Goal: Navigation & Orientation: Find specific page/section

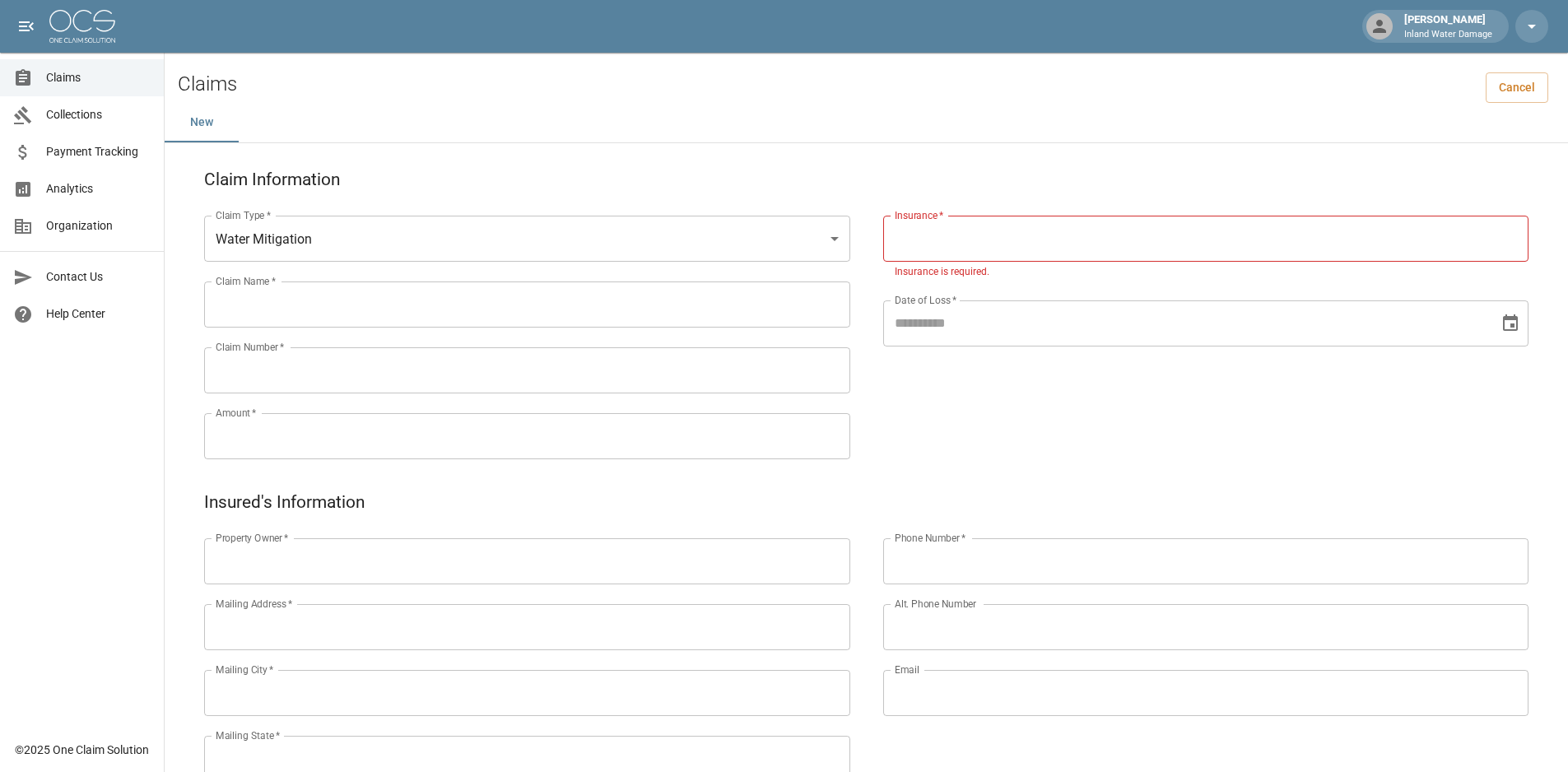
click at [78, 118] on span "Collections" at bounding box center [99, 114] width 105 height 18
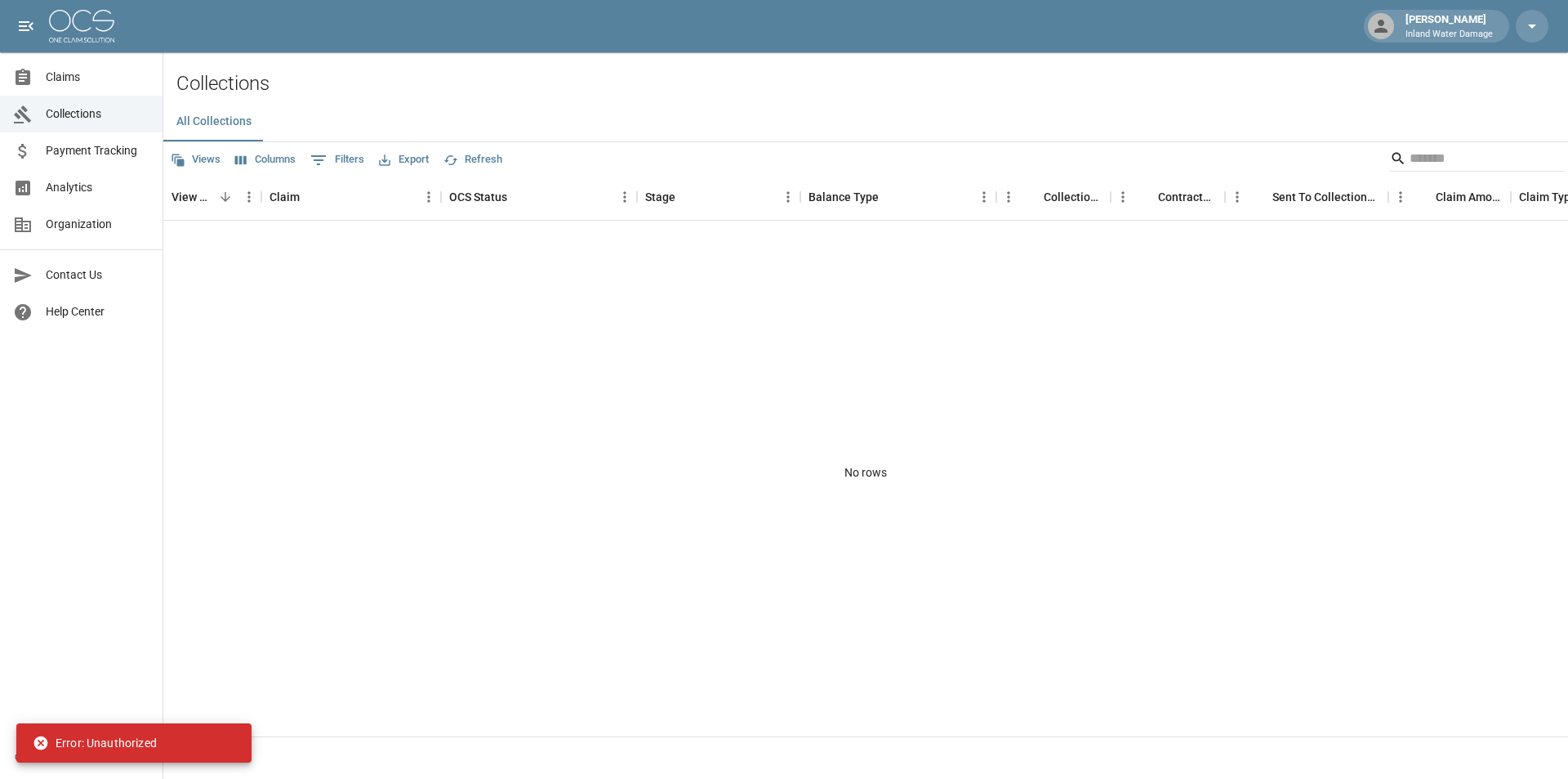
click at [81, 112] on span "Collections" at bounding box center [98, 113] width 104 height 17
click at [81, 75] on span "Claims" at bounding box center [98, 77] width 104 height 17
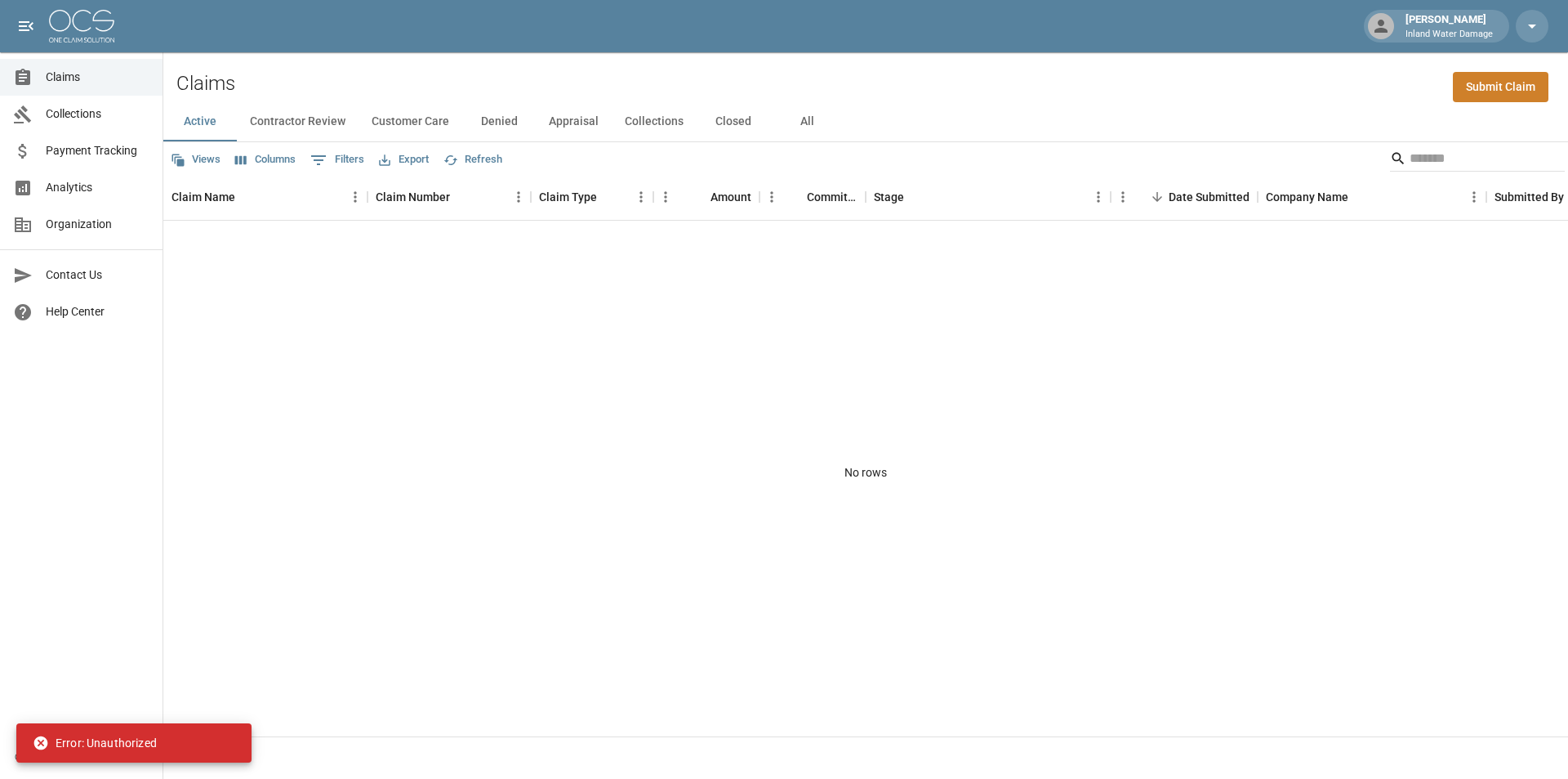
click at [1470, 27] on p "Inland Water Damage" at bounding box center [1449, 34] width 88 height 14
click at [1529, 31] on icon "button" at bounding box center [1531, 26] width 19 height 19
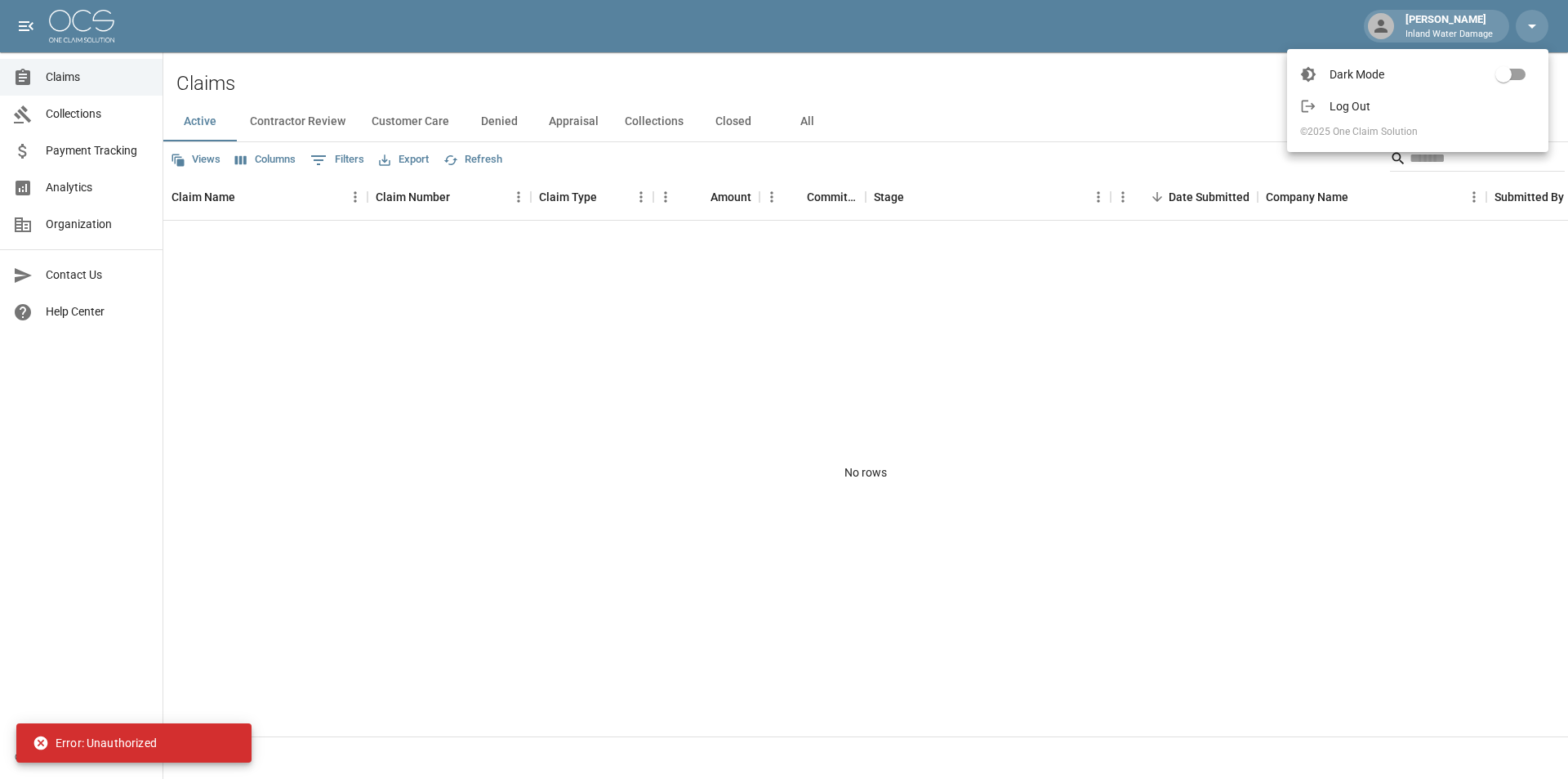
click at [1374, 104] on span "Log Out" at bounding box center [1432, 106] width 206 height 16
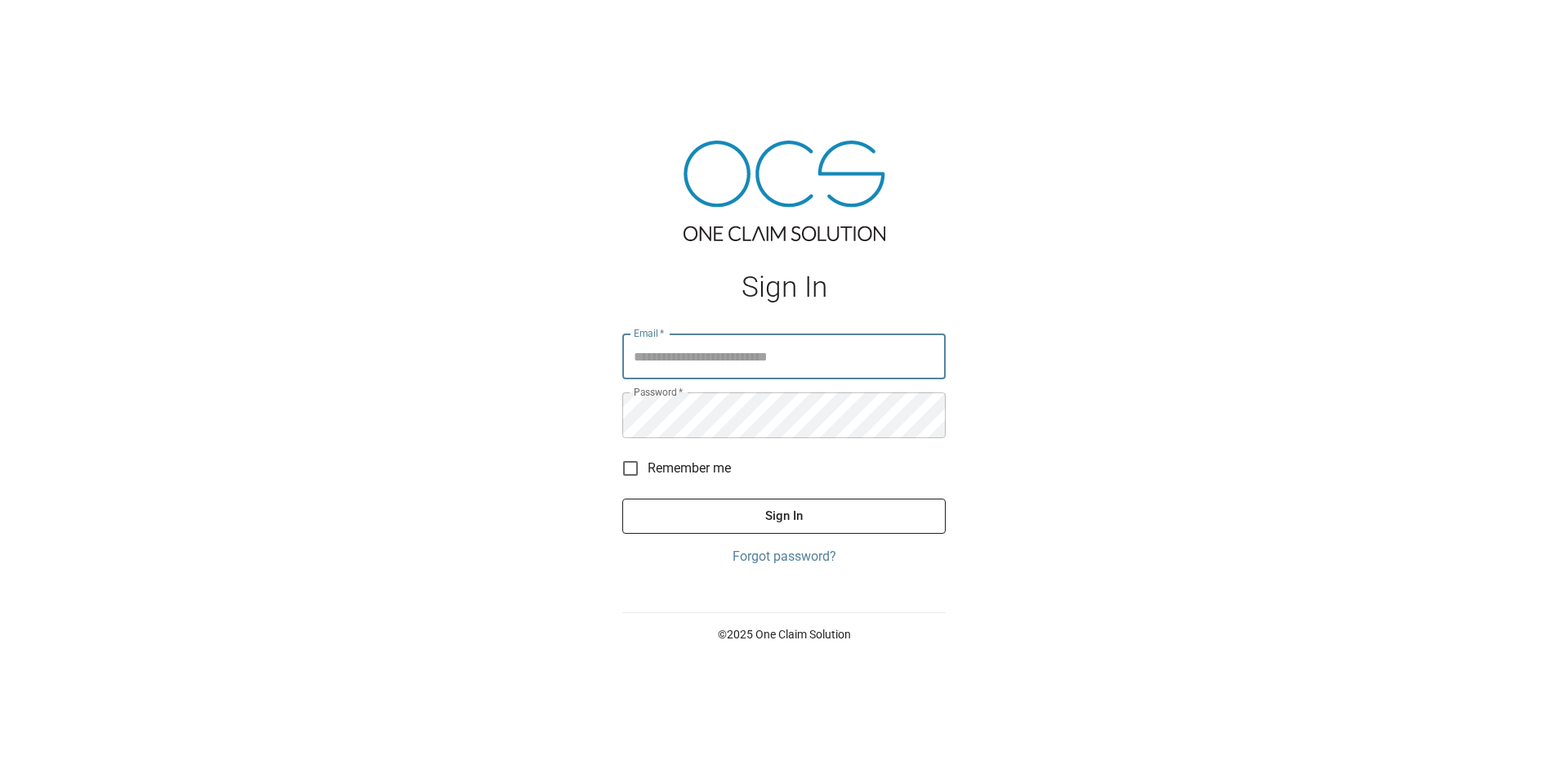
click at [654, 362] on input "Email   *" at bounding box center [784, 357] width 323 height 46
type input "**********"
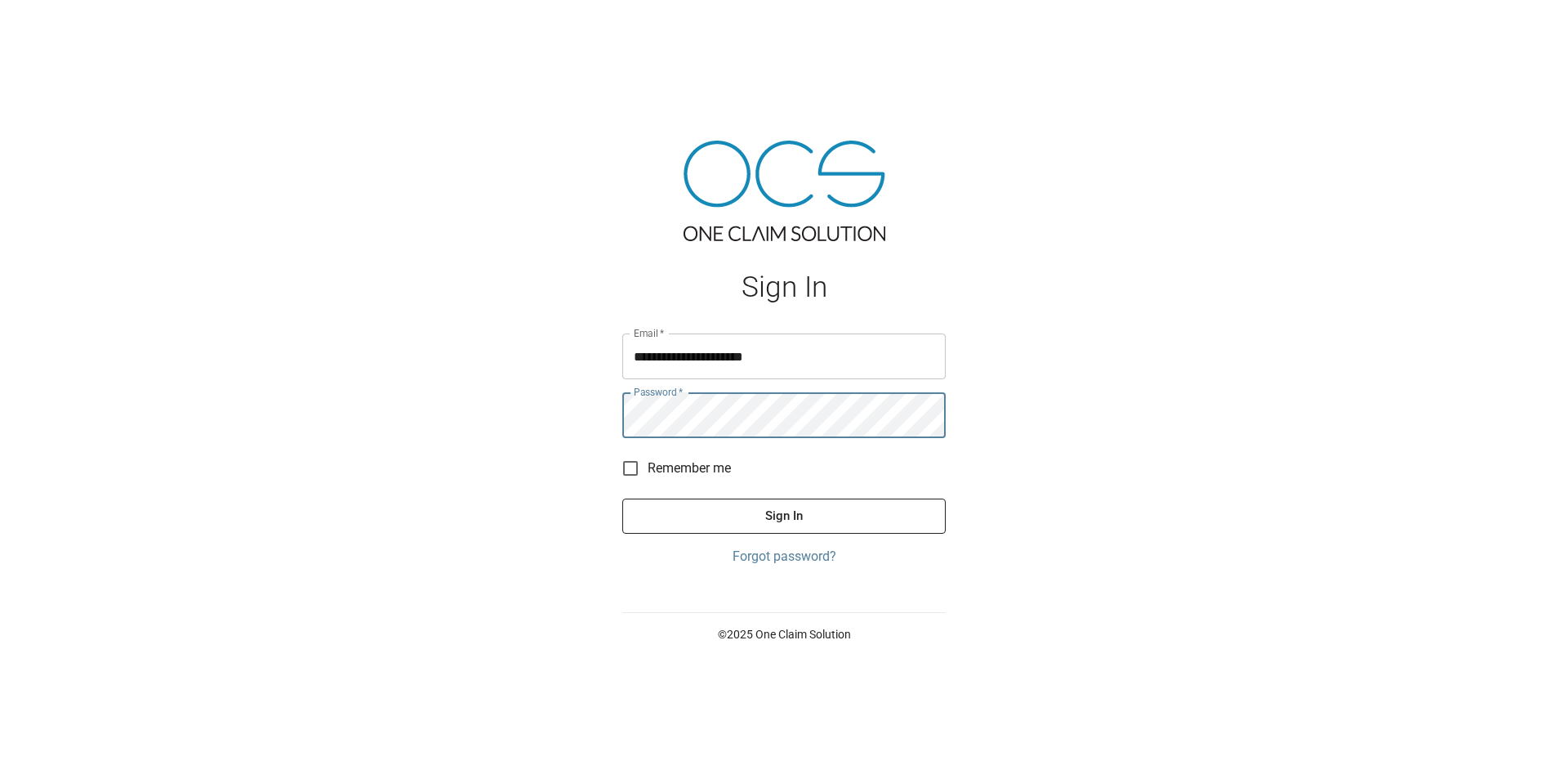
click at [622, 498] on button "Sign In" at bounding box center [784, 516] width 323 height 35
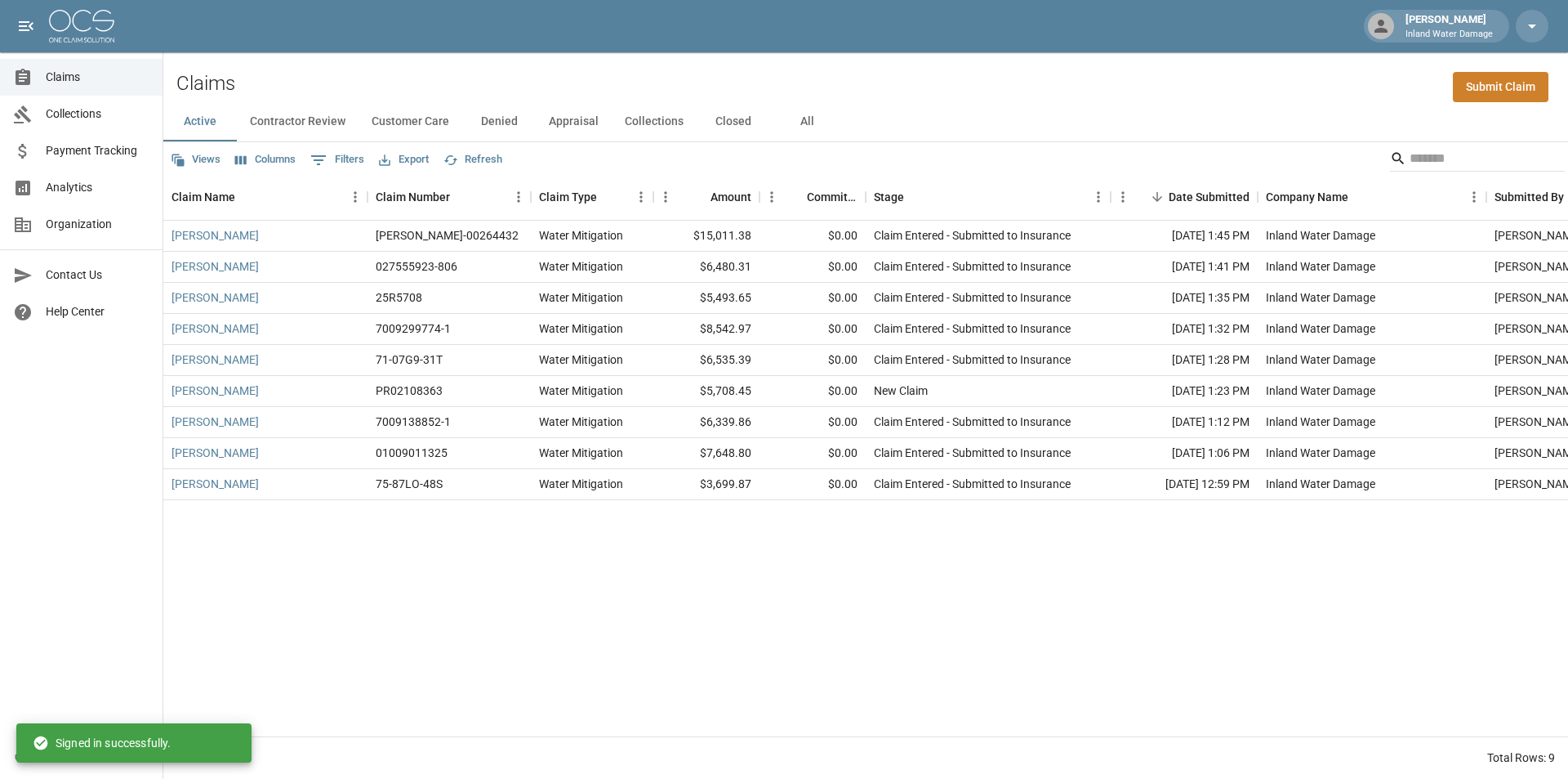
click at [70, 115] on span "Collections" at bounding box center [98, 113] width 104 height 17
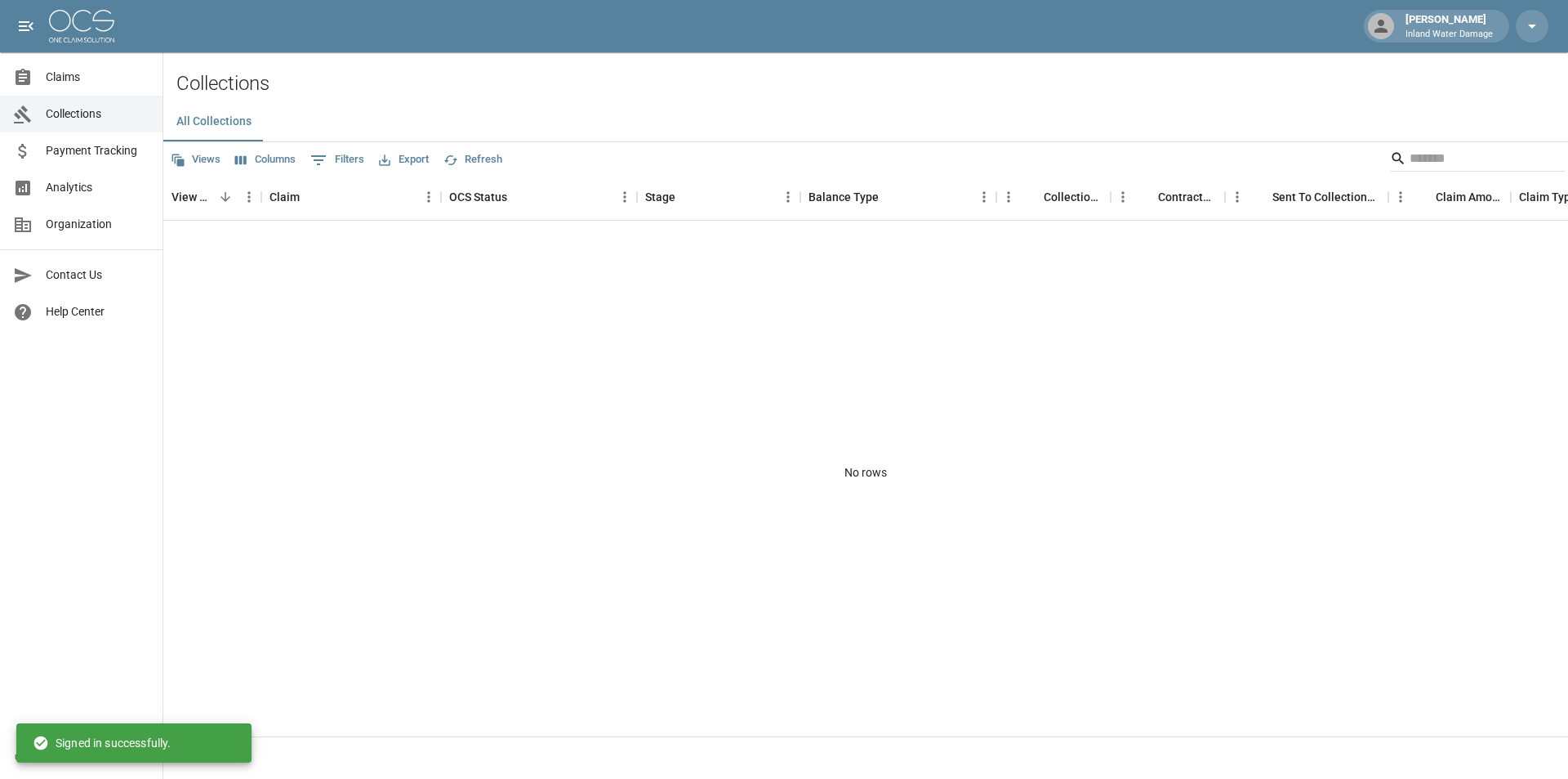
click at [77, 148] on span "Payment Tracking" at bounding box center [98, 151] width 104 height 17
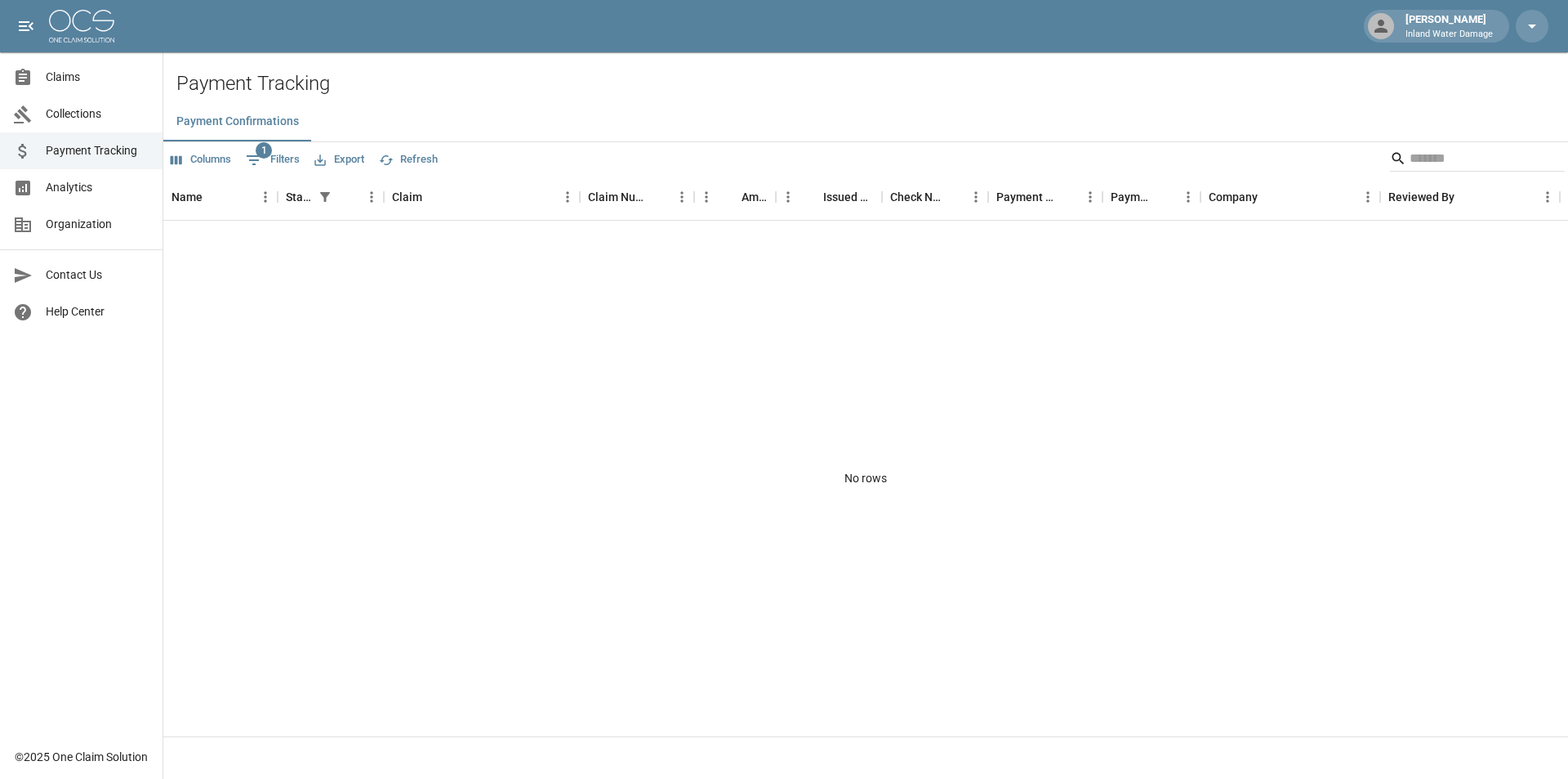
click at [77, 181] on span "Analytics" at bounding box center [98, 187] width 104 height 17
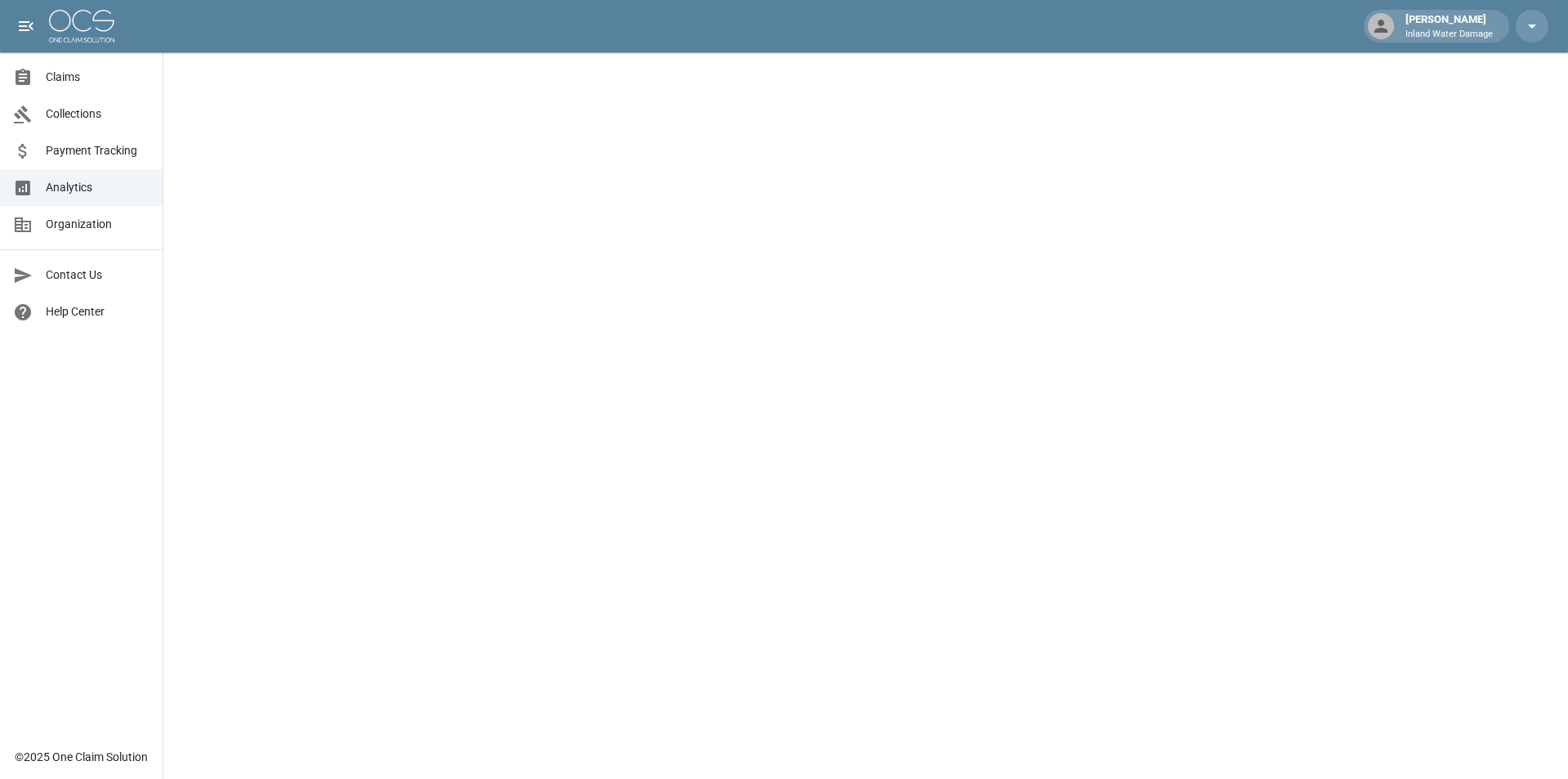
click at [64, 66] on link "Claims" at bounding box center [81, 77] width 163 height 37
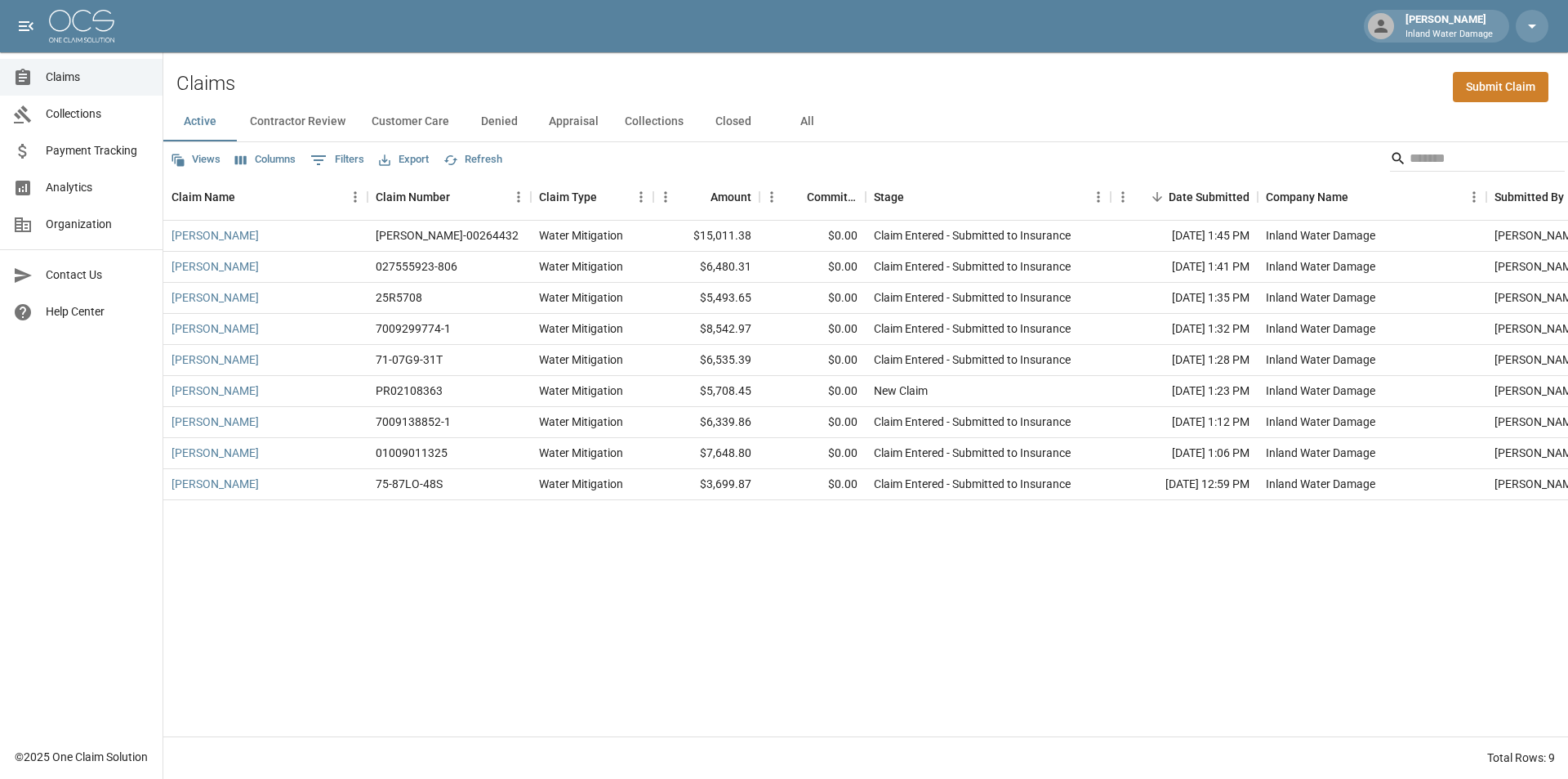
click at [315, 128] on button "Contractor Review" at bounding box center [297, 122] width 122 height 39
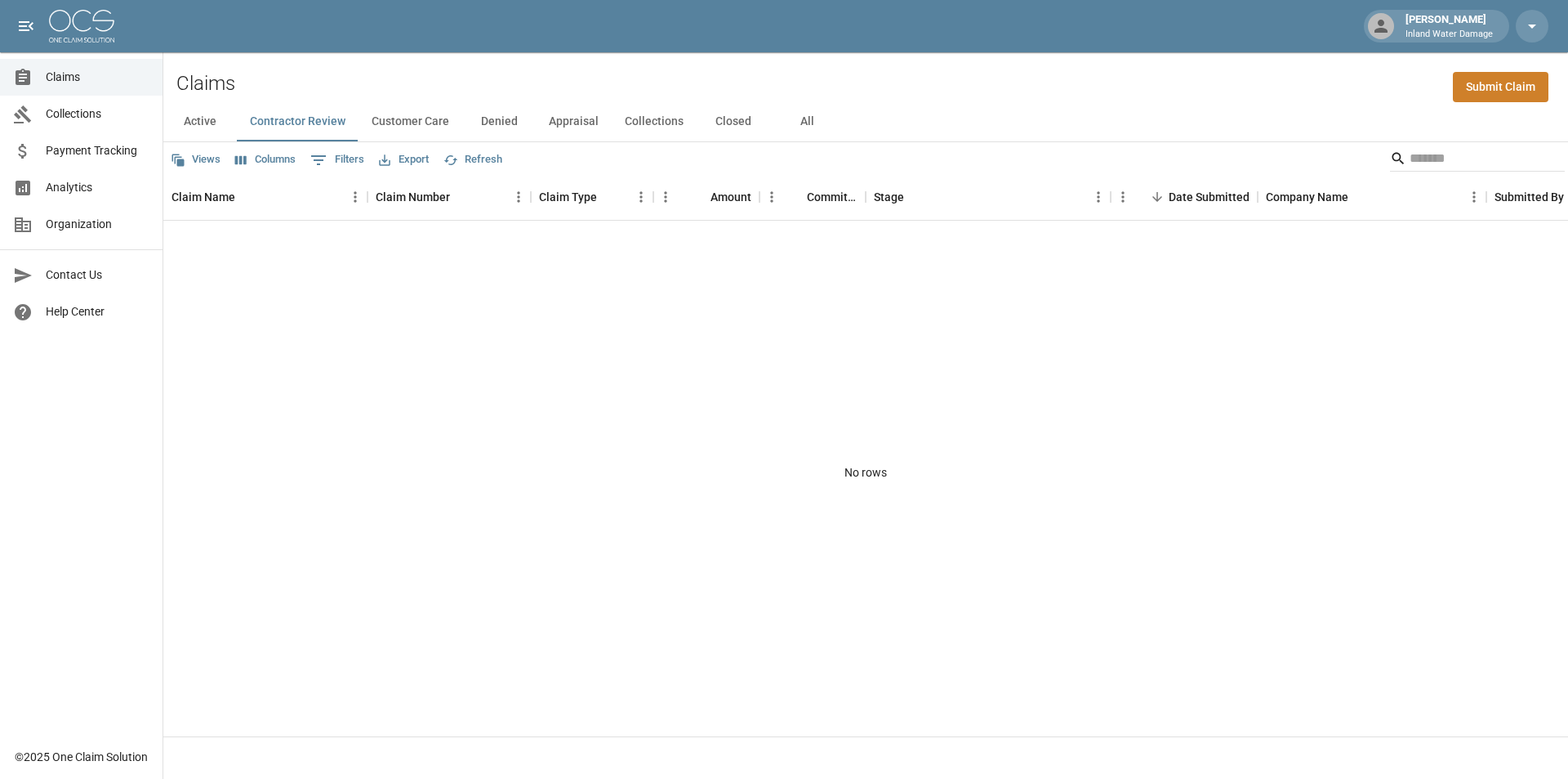
click at [412, 128] on button "Customer Care" at bounding box center [410, 122] width 104 height 39
click at [501, 124] on button "Denied" at bounding box center [499, 122] width 73 height 39
click at [563, 122] on button "Appraisal" at bounding box center [573, 122] width 76 height 39
click at [635, 120] on button "Collections" at bounding box center [654, 122] width 85 height 39
click at [723, 118] on button "Closed" at bounding box center [733, 122] width 73 height 39
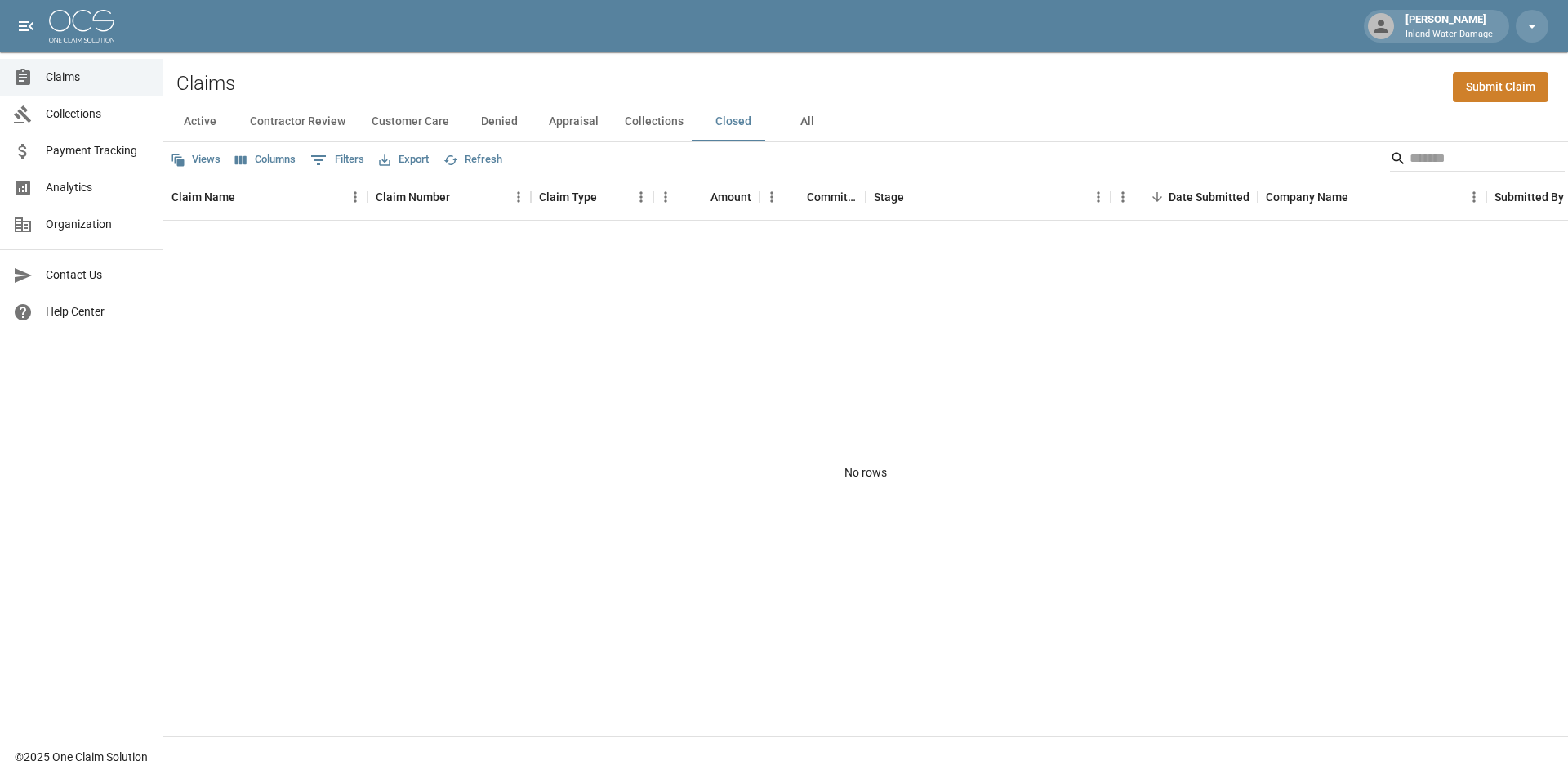
click at [812, 117] on button "All" at bounding box center [807, 122] width 73 height 39
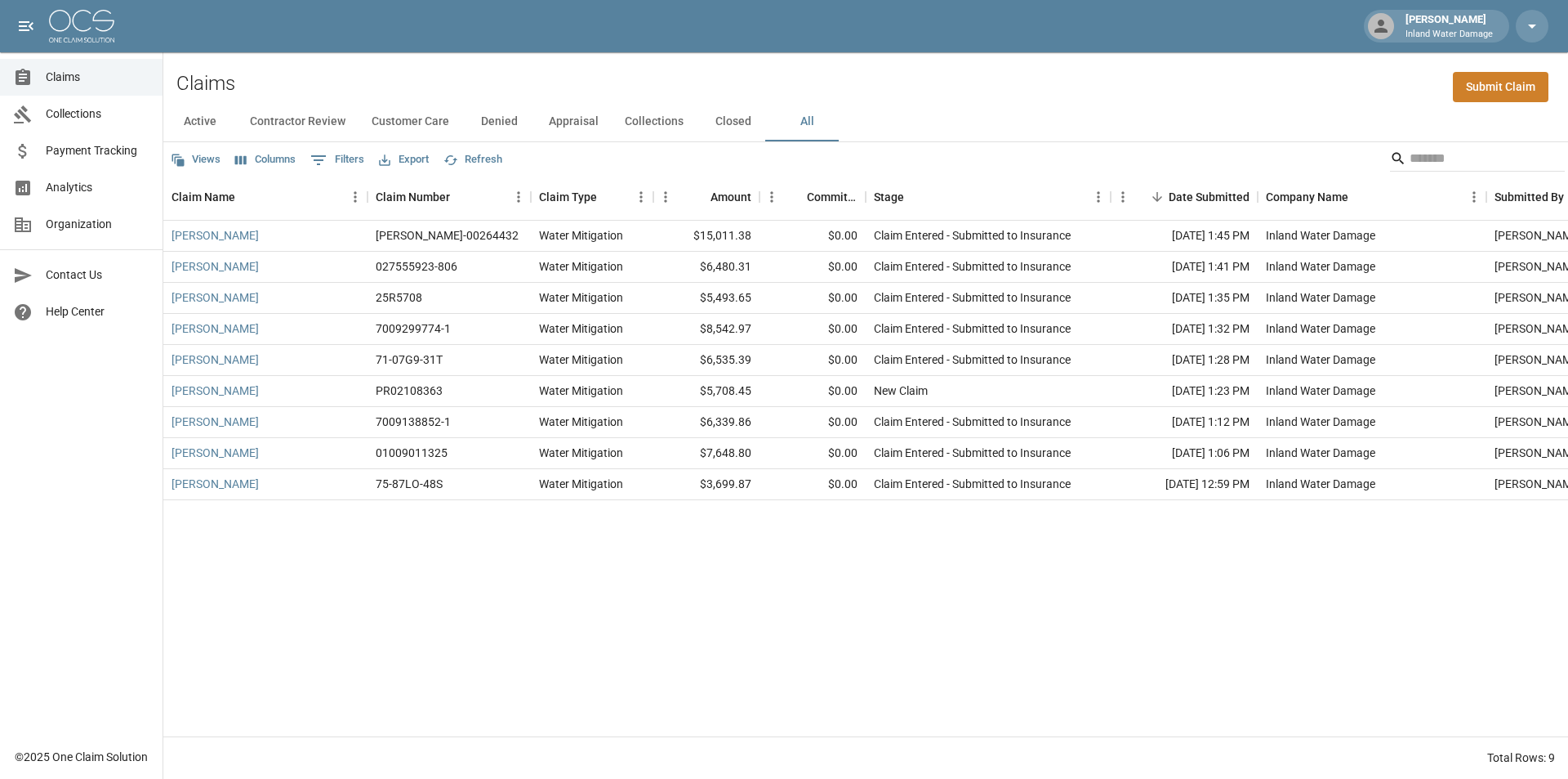
click at [79, 148] on span "Payment Tracking" at bounding box center [98, 151] width 104 height 17
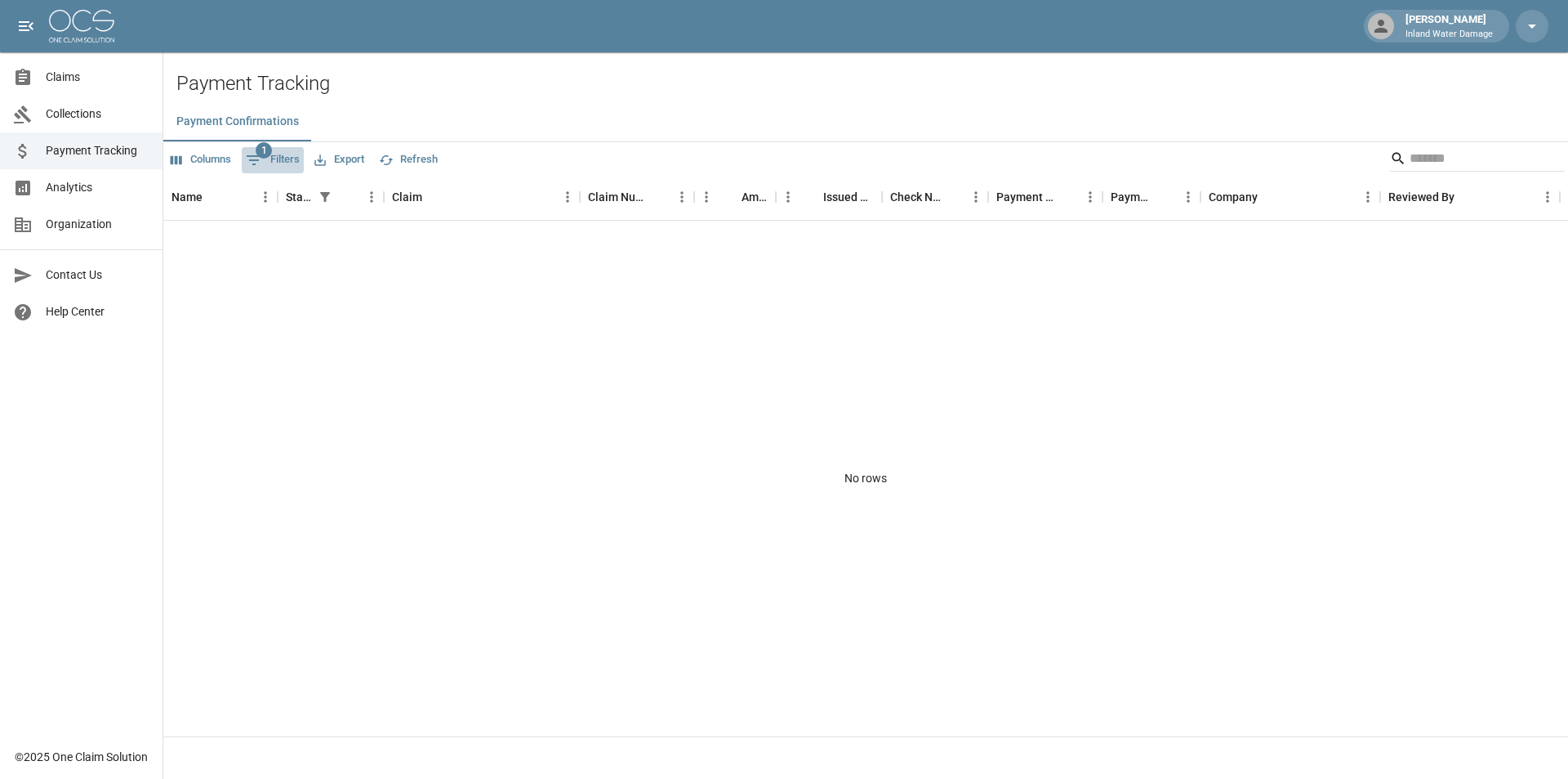
click at [268, 150] on span "1" at bounding box center [264, 151] width 16 height 16
select select "******"
select select "**********"
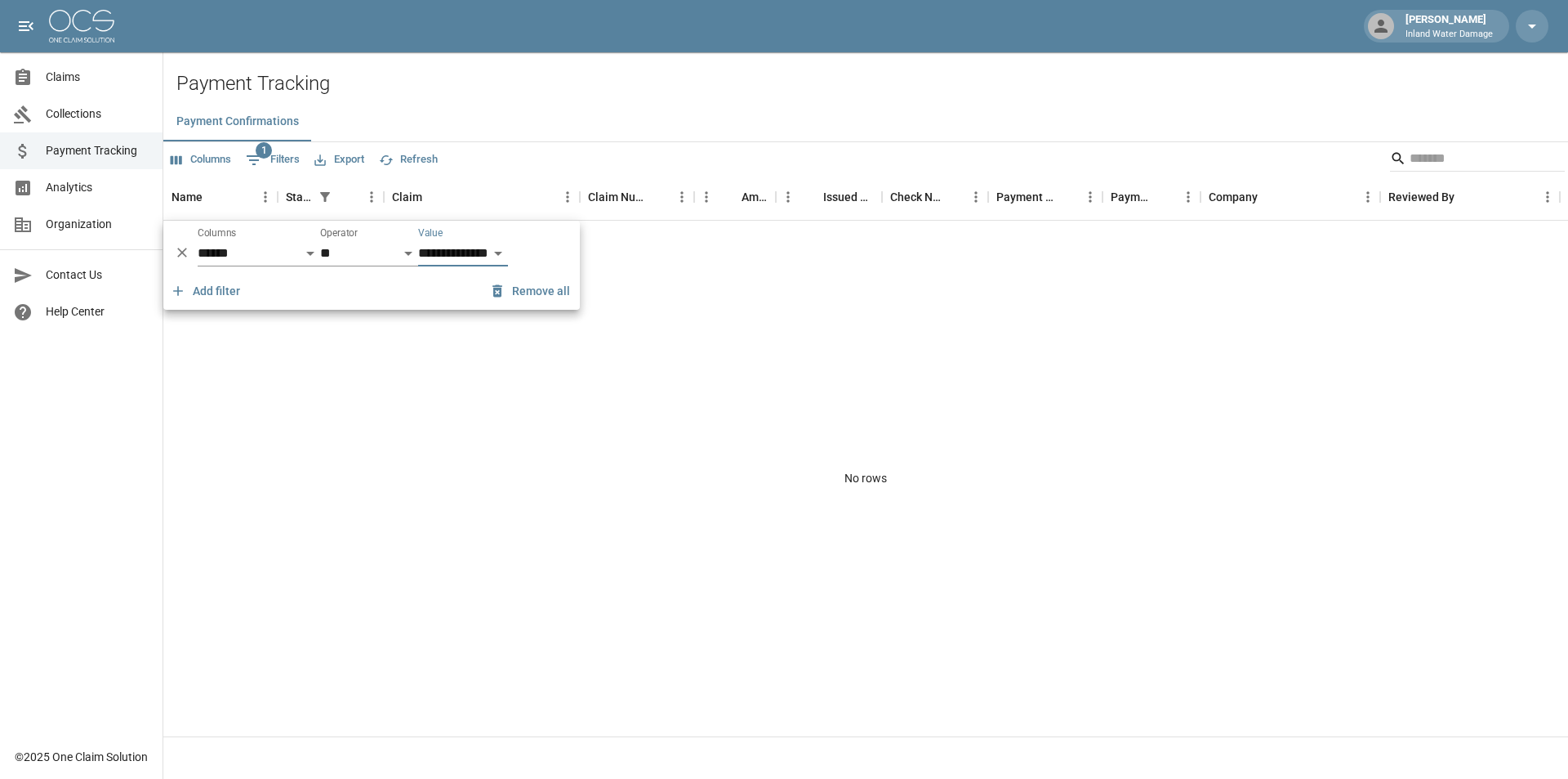
click at [66, 114] on span "Collections" at bounding box center [98, 113] width 104 height 17
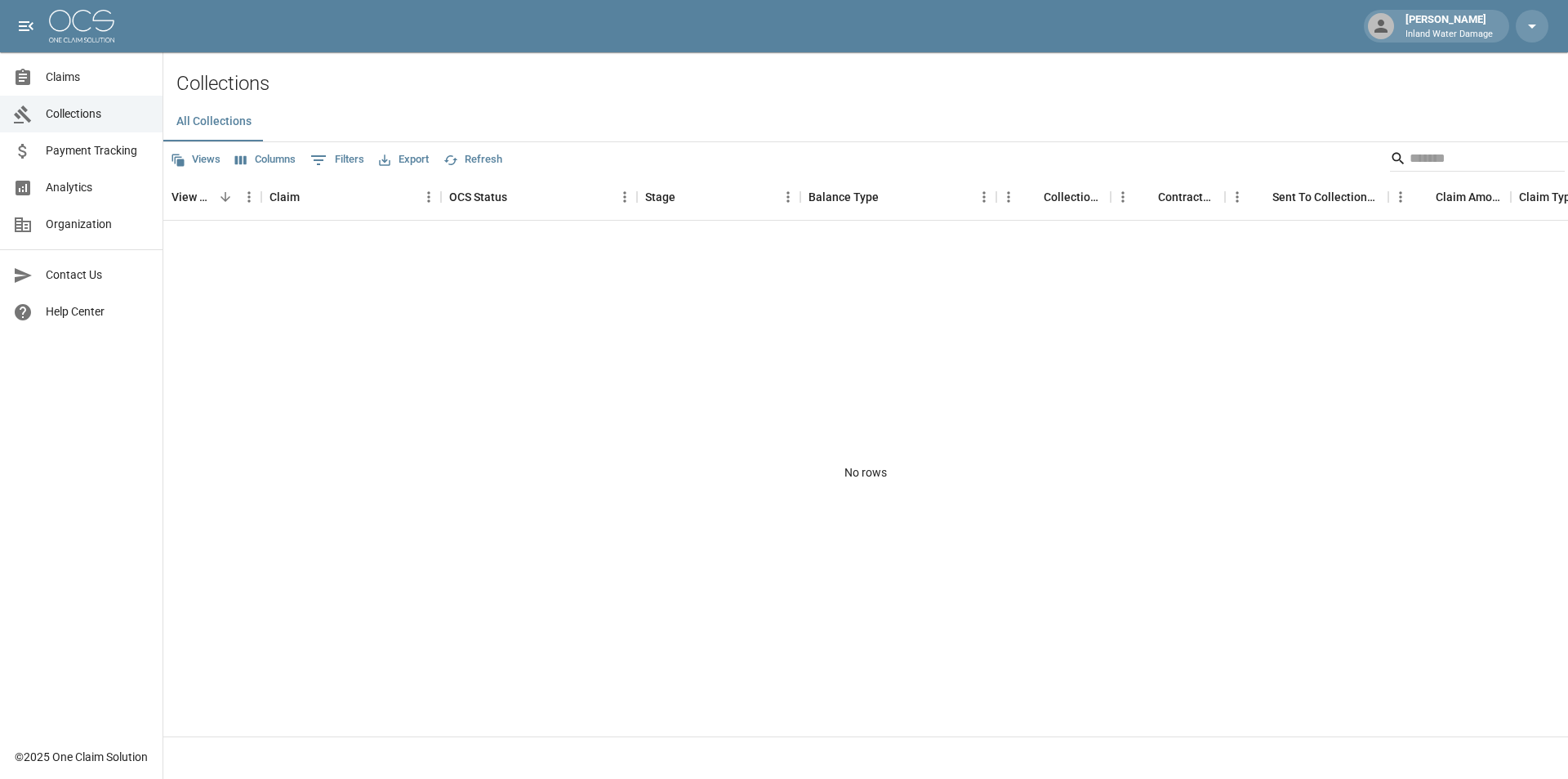
click at [71, 88] on link "Claims" at bounding box center [81, 77] width 163 height 37
